Goal: Information Seeking & Learning: Learn about a topic

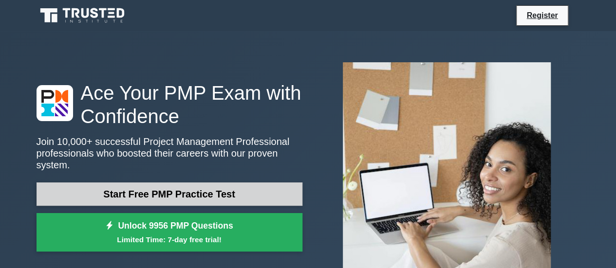
click at [156, 194] on link "Start Free PMP Practice Test" at bounding box center [170, 194] width 266 height 23
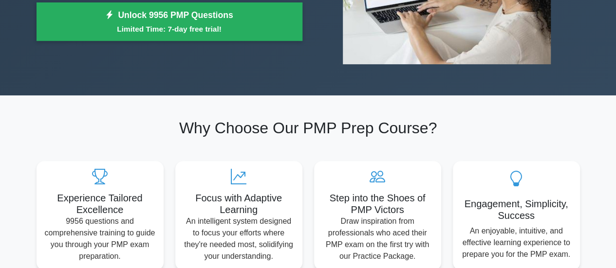
scroll to position [243, 0]
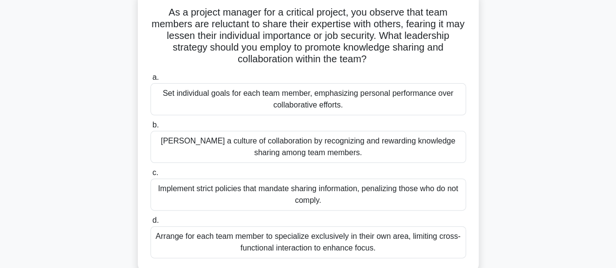
scroll to position [49, 0]
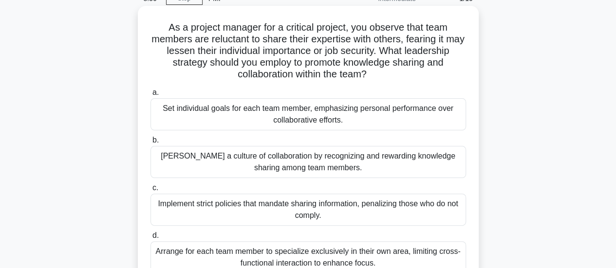
click at [313, 166] on div "Foster a culture of collaboration by recognizing and rewarding knowledge sharin…" at bounding box center [307, 162] width 315 height 32
click at [150, 144] on input "b. Foster a culture of collaboration by recognizing and rewarding knowledge sha…" at bounding box center [150, 140] width 0 height 6
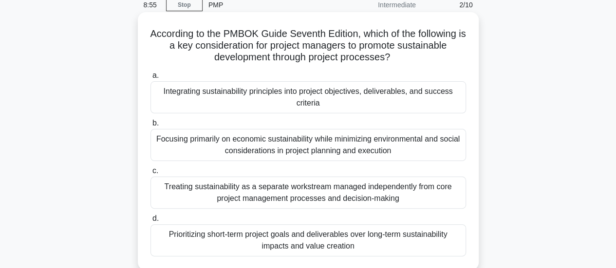
scroll to position [0, 0]
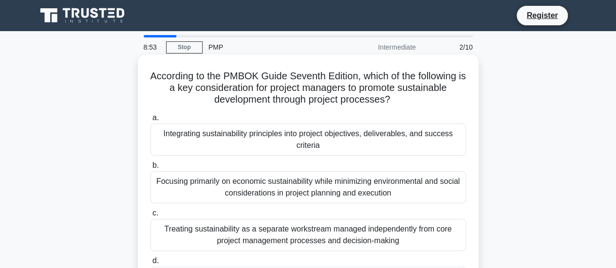
click at [227, 184] on div "Focusing primarily on economic sustainability while minimizing environmental an…" at bounding box center [307, 187] width 315 height 32
click at [150, 169] on input "b. Focusing primarily on economic sustainability while minimizing environmental…" at bounding box center [150, 166] width 0 height 6
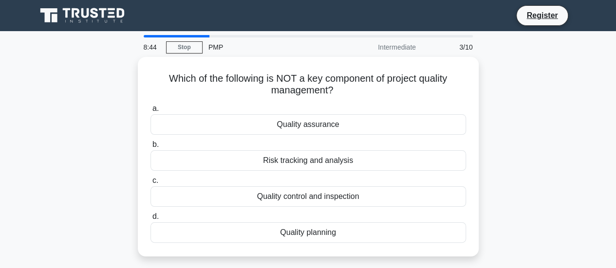
click at [461, 49] on div "3/10" at bounding box center [450, 46] width 57 height 19
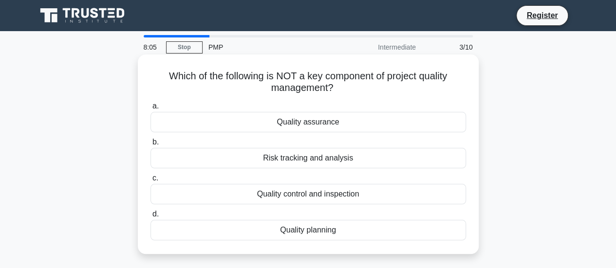
click at [313, 192] on div "Quality control and inspection" at bounding box center [307, 194] width 315 height 20
click at [150, 182] on input "c. Quality control and inspection" at bounding box center [150, 178] width 0 height 6
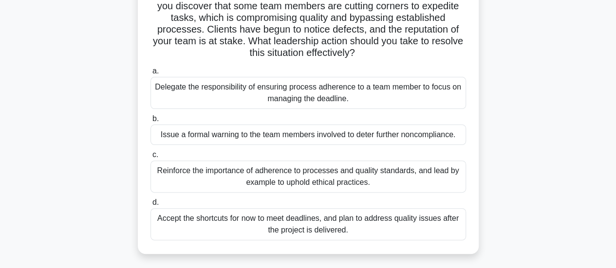
scroll to position [97, 0]
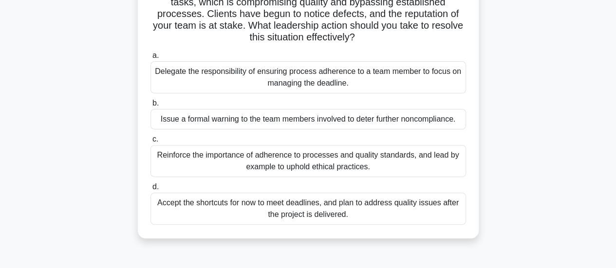
click at [311, 81] on div "Delegate the responsibility of ensuring process adherence to a team member to f…" at bounding box center [307, 77] width 315 height 32
click at [150, 59] on input "a. Delegate the responsibility of ensuring process adherence to a team member t…" at bounding box center [150, 56] width 0 height 6
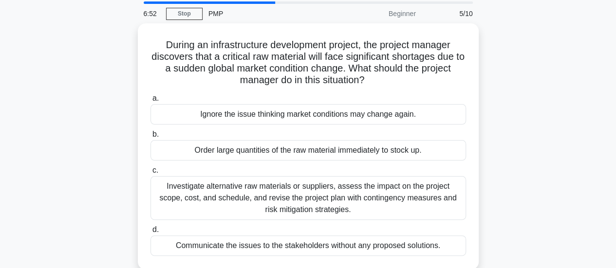
scroll to position [49, 0]
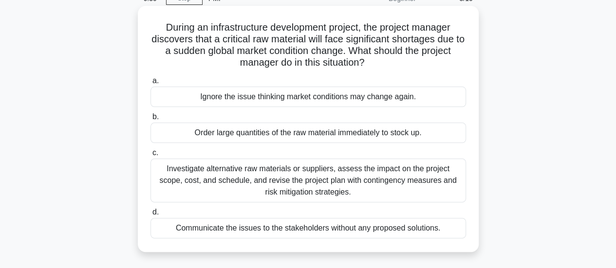
click at [274, 186] on div "Investigate alternative raw materials or suppliers, assess the impact on the pr…" at bounding box center [307, 181] width 315 height 44
click at [150, 156] on input "c. Investigate alternative raw materials or suppliers, assess the impact on the…" at bounding box center [150, 153] width 0 height 6
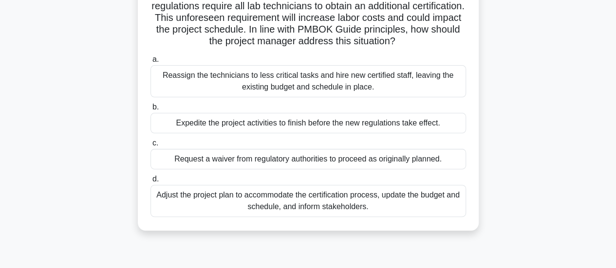
scroll to position [97, 0]
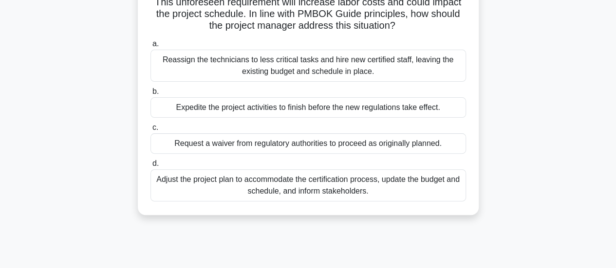
click at [297, 148] on div "Request a waiver from regulatory authorities to proceed as originally planned." at bounding box center [307, 143] width 315 height 20
click at [150, 131] on input "c. Request a waiver from regulatory authorities to proceed as originally planne…" at bounding box center [150, 128] width 0 height 6
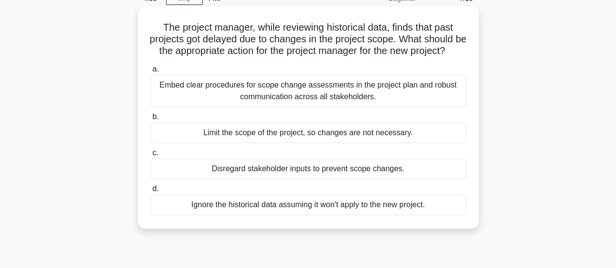
scroll to position [0, 0]
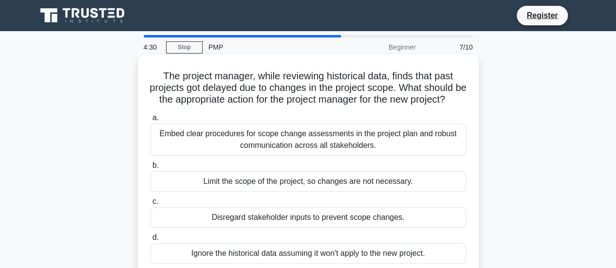
click at [364, 156] on div "Embed clear procedures for scope change assessments in the project plan and rob…" at bounding box center [307, 140] width 315 height 32
click at [150, 121] on input "a. Embed clear procedures for scope change assessments in the project plan and …" at bounding box center [150, 118] width 0 height 6
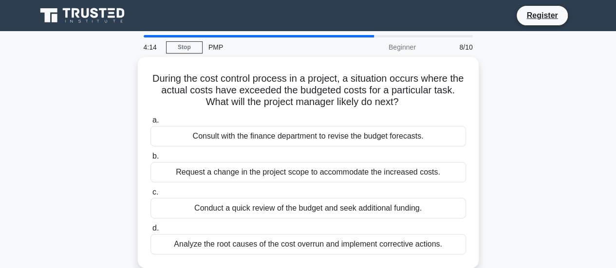
scroll to position [49, 0]
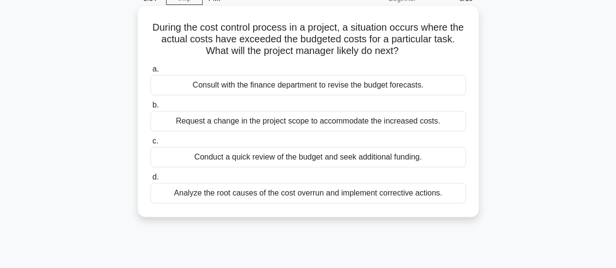
click at [371, 187] on div "Analyze the root causes of the cost overrun and implement corrective actions." at bounding box center [307, 193] width 315 height 20
click at [150, 181] on input "d. Analyze the root causes of the cost overrun and implement corrective actions." at bounding box center [150, 177] width 0 height 6
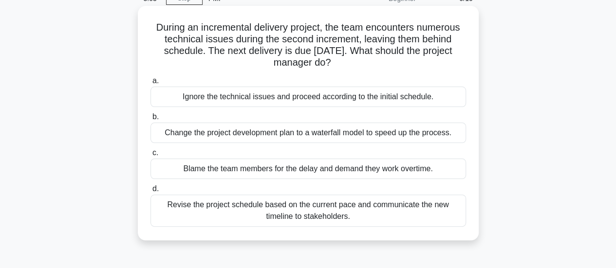
click at [387, 135] on div "Change the project development plan to a waterfall model to speed up the proces…" at bounding box center [307, 133] width 315 height 20
click at [150, 120] on input "b. Change the project development plan to a waterfall model to speed up the pro…" at bounding box center [150, 117] width 0 height 6
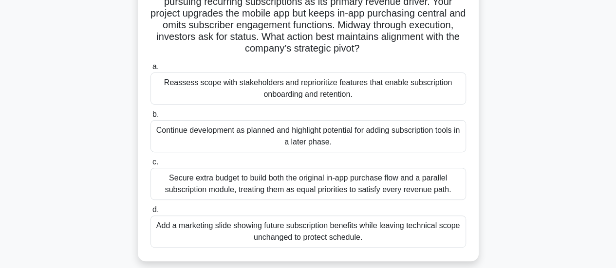
scroll to position [97, 0]
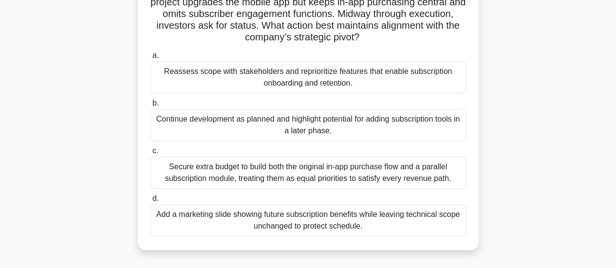
click at [308, 161] on div "Secure extra budget to build both the original in-app purchase flow and a paral…" at bounding box center [307, 173] width 315 height 32
click at [150, 154] on input "c. Secure extra budget to build both the original in-app purchase flow and a pa…" at bounding box center [150, 151] width 0 height 6
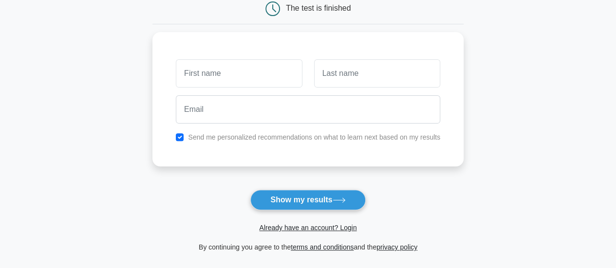
scroll to position [49, 0]
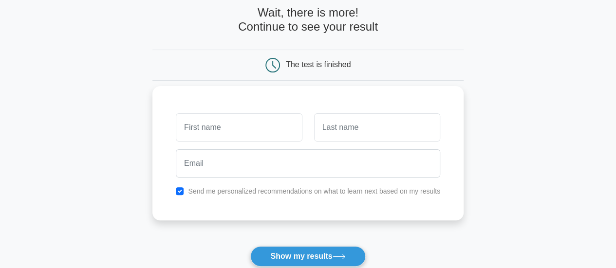
click at [195, 125] on input "text" at bounding box center [239, 127] width 126 height 28
type input "Ashish"
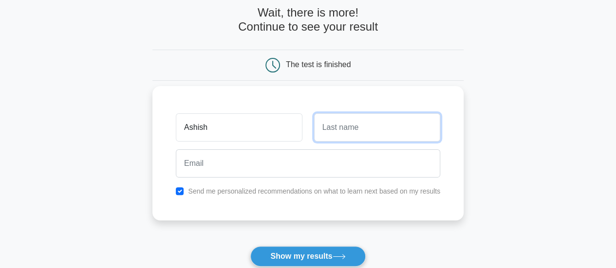
click at [335, 137] on input "text" at bounding box center [377, 127] width 126 height 28
type input "[PERSON_NAME]"
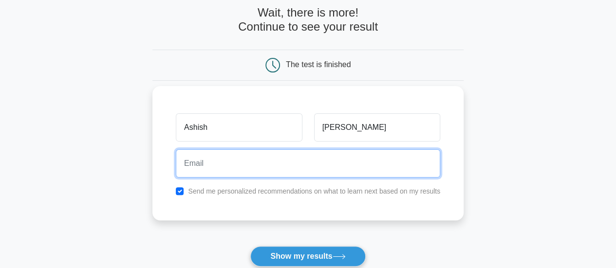
click at [256, 167] on input "email" at bounding box center [308, 163] width 264 height 28
type input "[EMAIL_ADDRESS][PERSON_NAME][DOMAIN_NAME]"
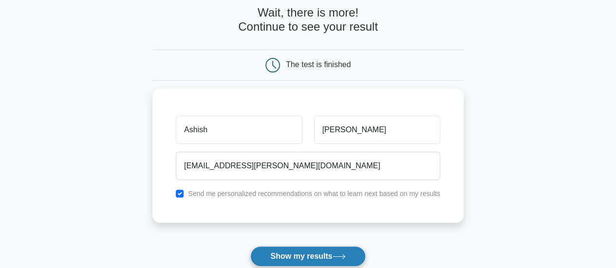
click at [302, 254] on button "Show my results" at bounding box center [307, 256] width 115 height 20
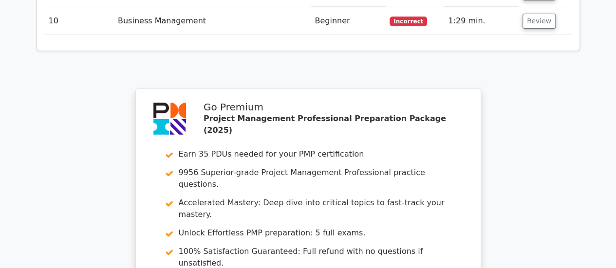
scroll to position [1655, 0]
